Goal: Find specific page/section: Find specific page/section

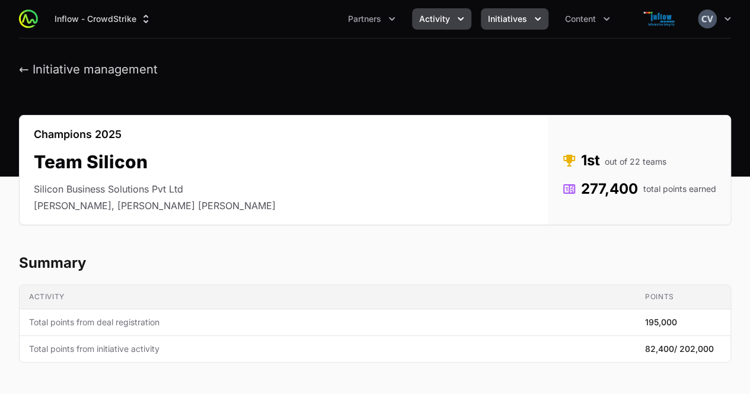
click at [446, 17] on span "Activity" at bounding box center [434, 19] width 31 height 12
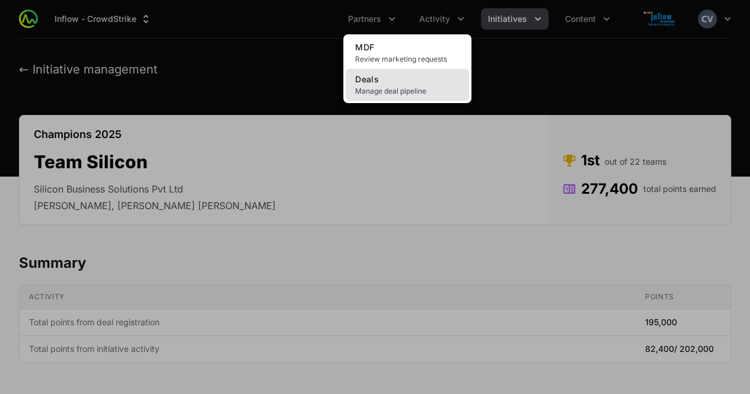
click at [405, 87] on span "Manage deal pipeline" at bounding box center [407, 91] width 104 height 9
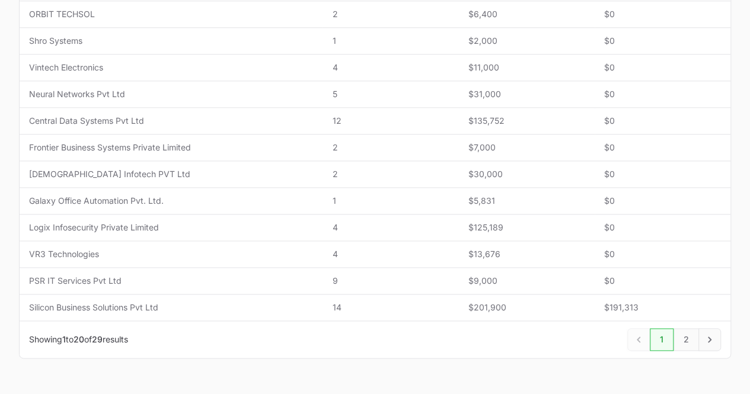
scroll to position [510, 0]
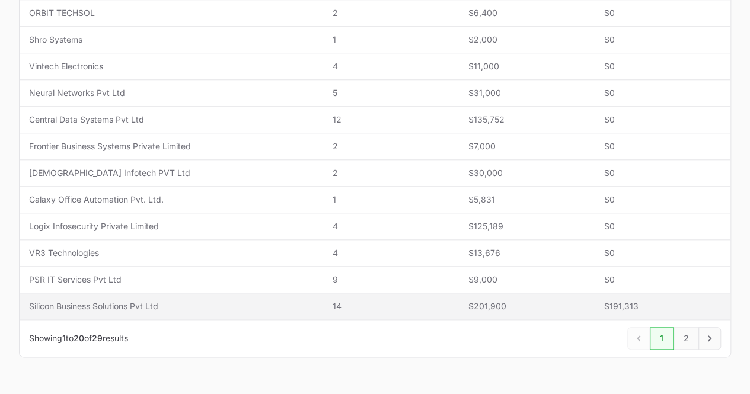
click at [148, 304] on span "Silicon Business Solutions Pvt Ltd" at bounding box center [171, 307] width 284 height 12
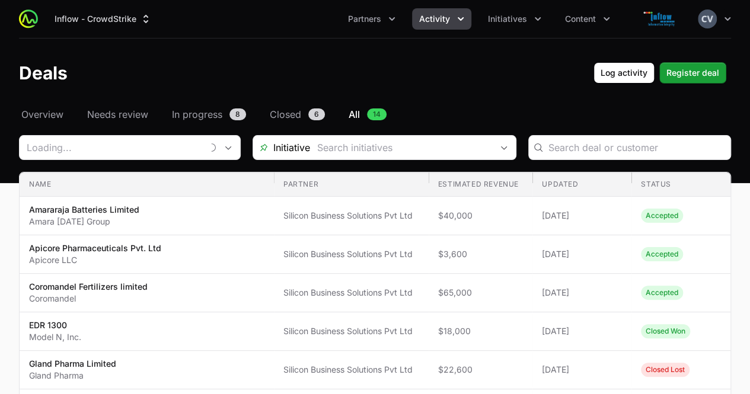
type input "Silicon Business Solutions Pvt Ltd"
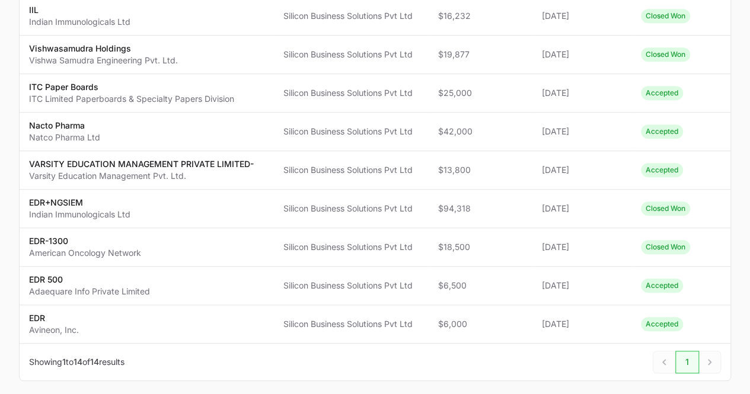
scroll to position [397, 0]
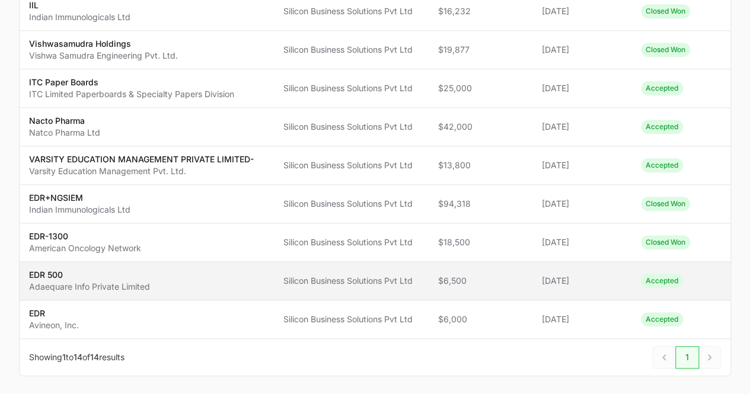
drag, startPoint x: 155, startPoint y: 286, endPoint x: 27, endPoint y: 284, distance: 127.5
click at [27, 284] on td "Name EDR 500 Adaequare Info Private Limited" at bounding box center [147, 281] width 254 height 39
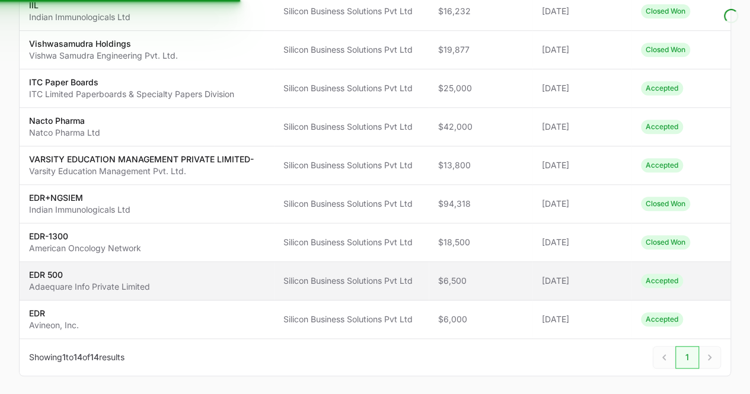
copy p "Adaequare Info Private Limited"
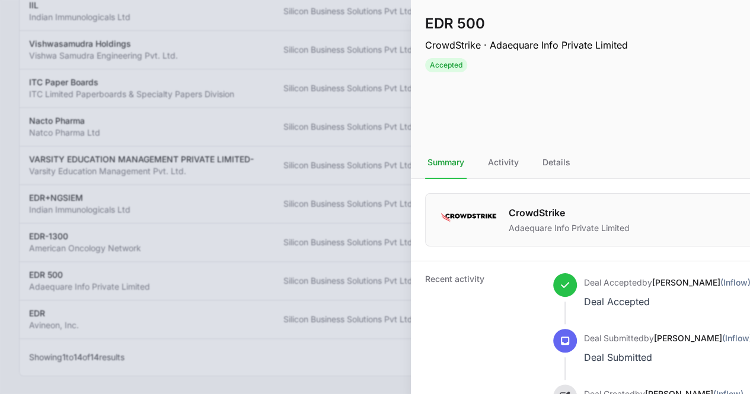
click at [201, 44] on div at bounding box center [375, 197] width 750 height 394
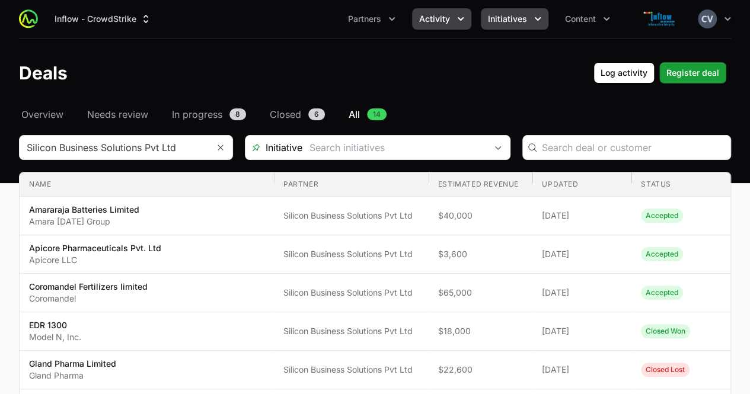
click at [528, 18] on button "Initiatives" at bounding box center [515, 18] width 68 height 21
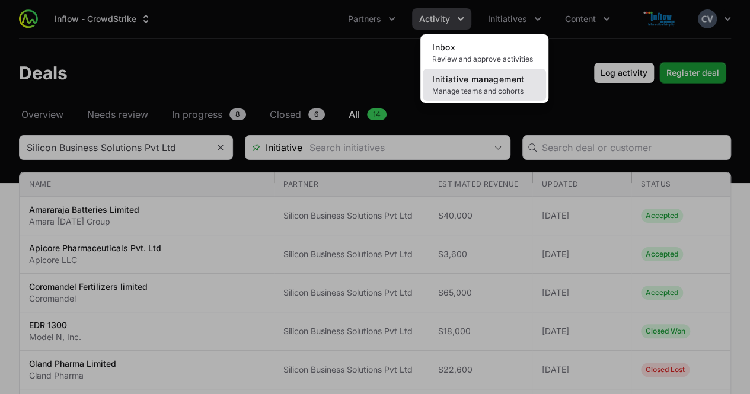
click at [481, 82] on span "Initiative management" at bounding box center [478, 79] width 92 height 10
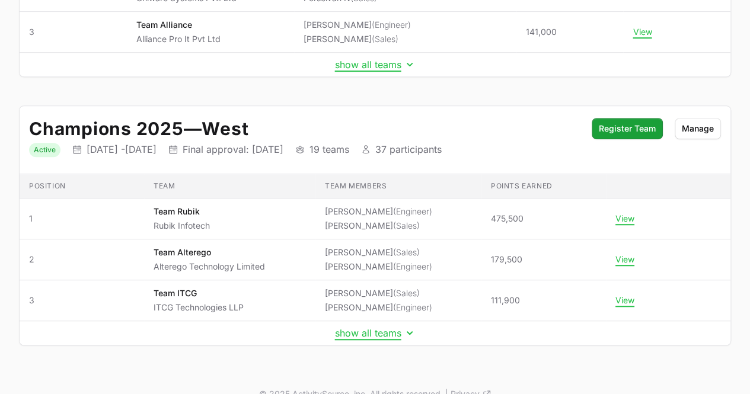
scroll to position [301, 0]
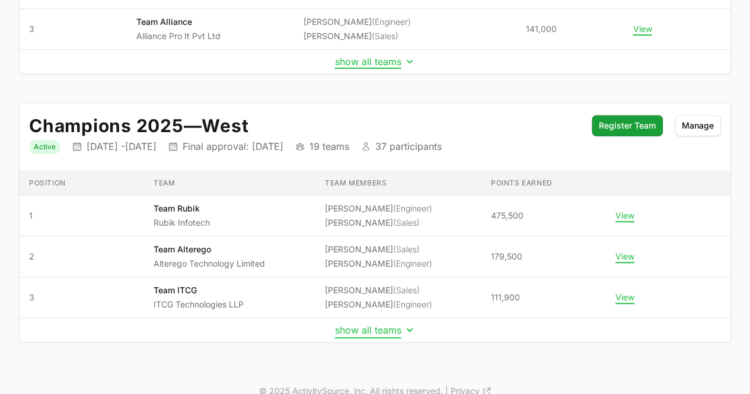
click at [404, 325] on icon "Initiative details" at bounding box center [410, 330] width 12 height 12
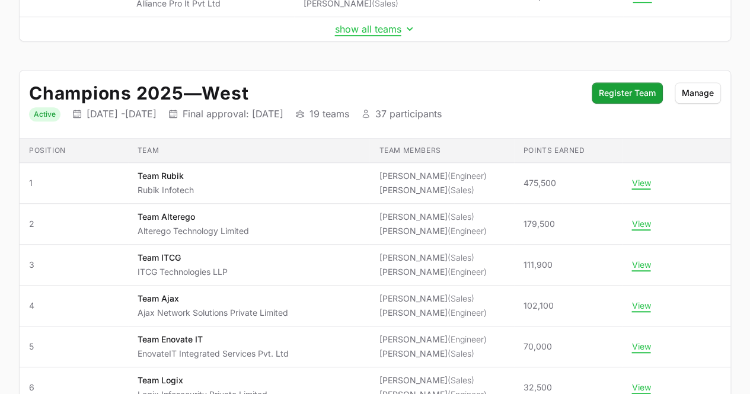
scroll to position [368, 0]
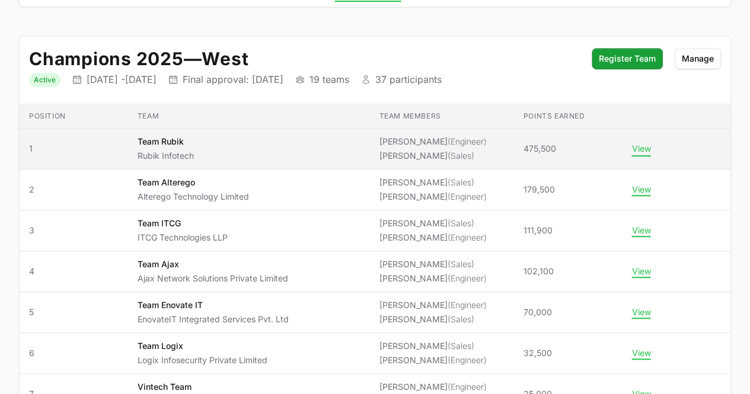
click at [632, 143] on button "View" at bounding box center [640, 148] width 19 height 11
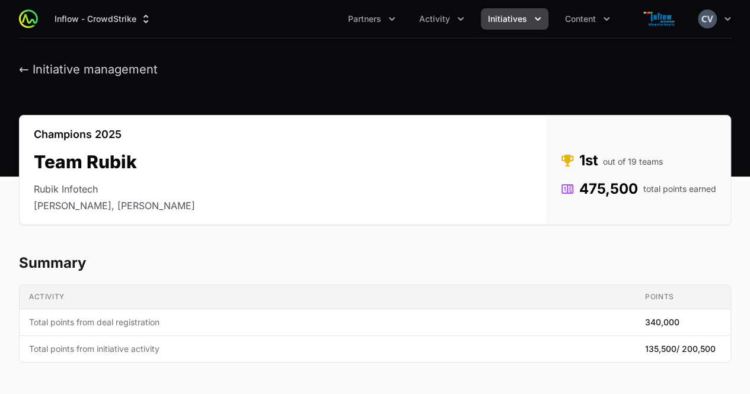
click at [534, 21] on icon "Initiatives menu" at bounding box center [538, 19] width 12 height 12
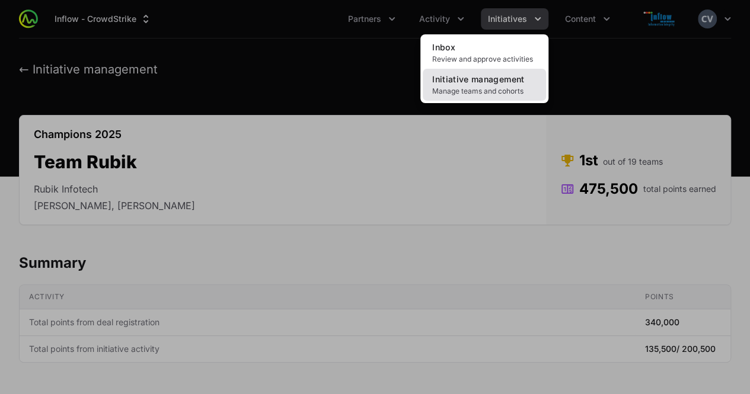
click at [479, 85] on link "Initiative management Manage teams and cohorts" at bounding box center [484, 85] width 123 height 32
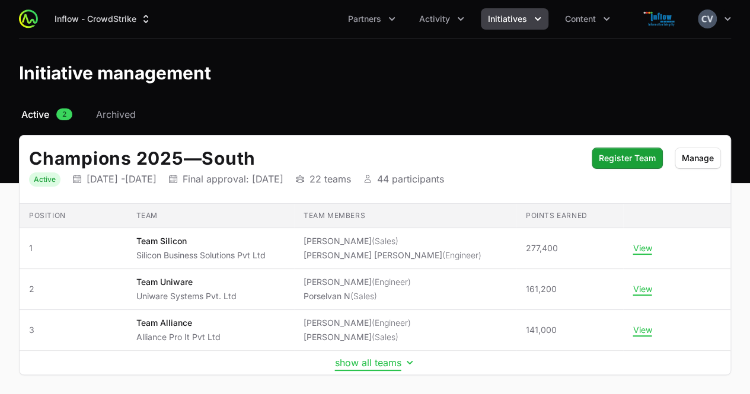
click at [409, 361] on icon "Initiative details" at bounding box center [410, 363] width 12 height 12
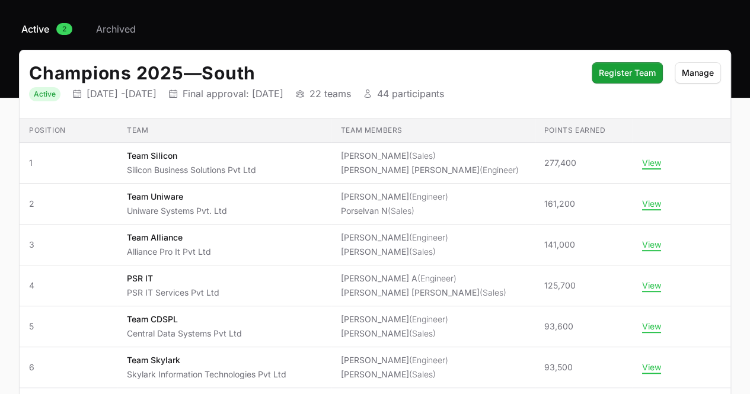
scroll to position [148, 0]
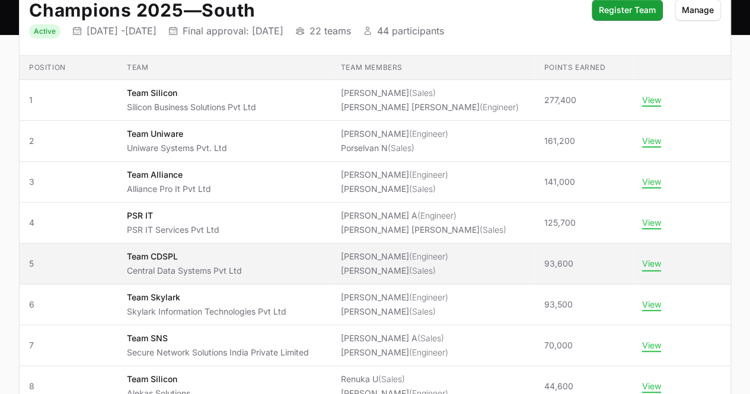
click at [653, 261] on button "View" at bounding box center [651, 263] width 19 height 11
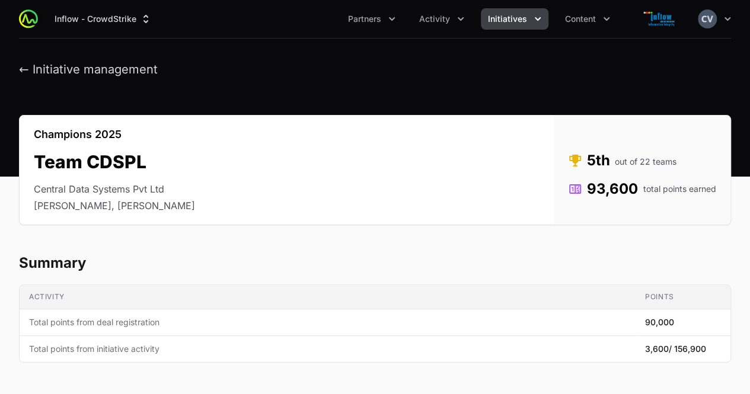
click at [536, 20] on icon "Initiatives menu" at bounding box center [538, 19] width 6 height 4
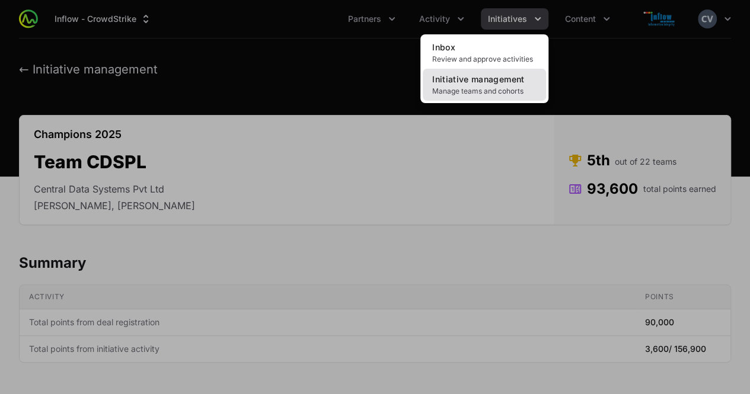
click at [477, 92] on span "Manage teams and cohorts" at bounding box center [484, 91] width 104 height 9
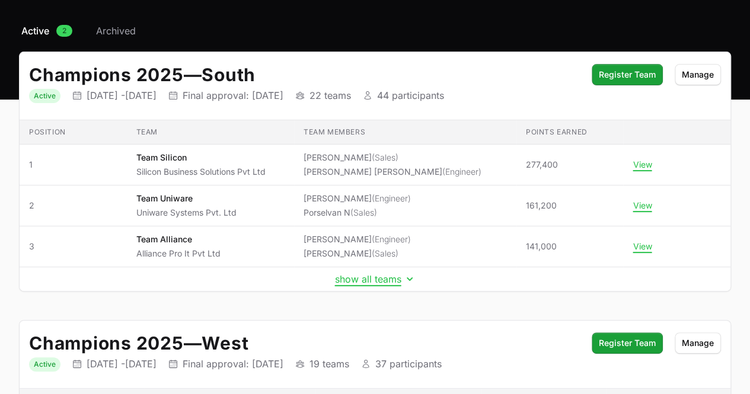
scroll to position [79, 0]
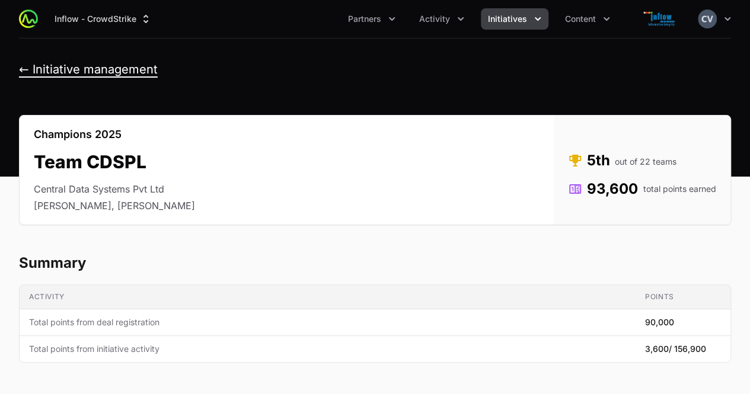
click at [26, 69] on button "← Initiative management" at bounding box center [88, 69] width 139 height 15
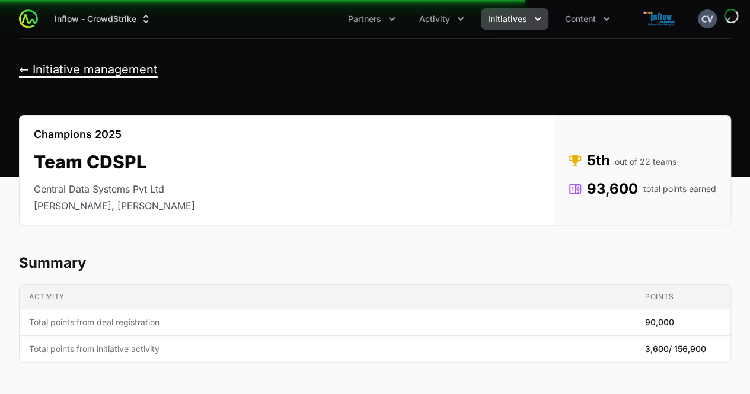
click at [21, 71] on button "← Initiative management" at bounding box center [88, 69] width 139 height 15
